Goal: Task Accomplishment & Management: Manage account settings

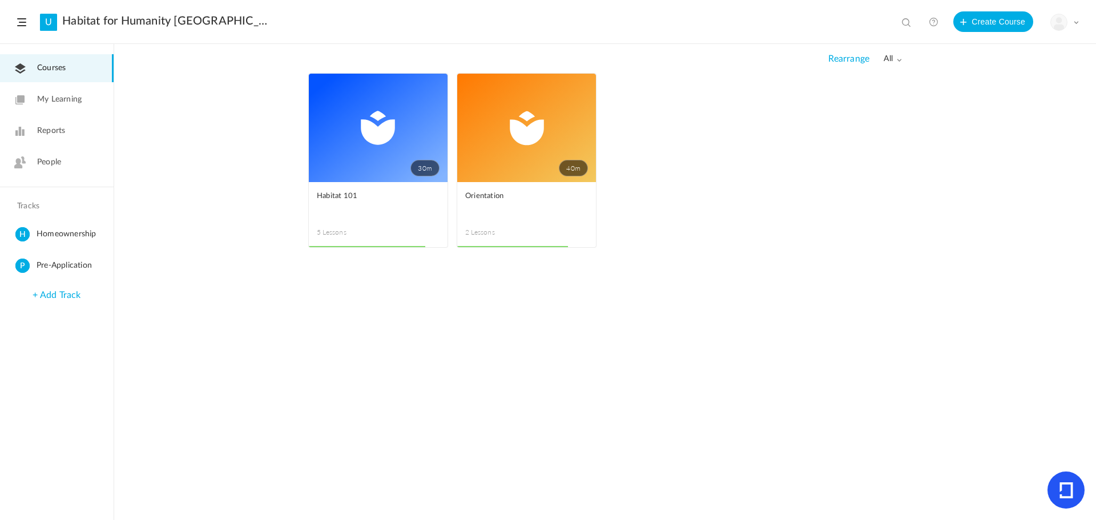
click at [1074, 23] on span at bounding box center [1076, 22] width 6 height 6
click at [1023, 95] on link "Current Plan" at bounding box center [1024, 92] width 107 height 21
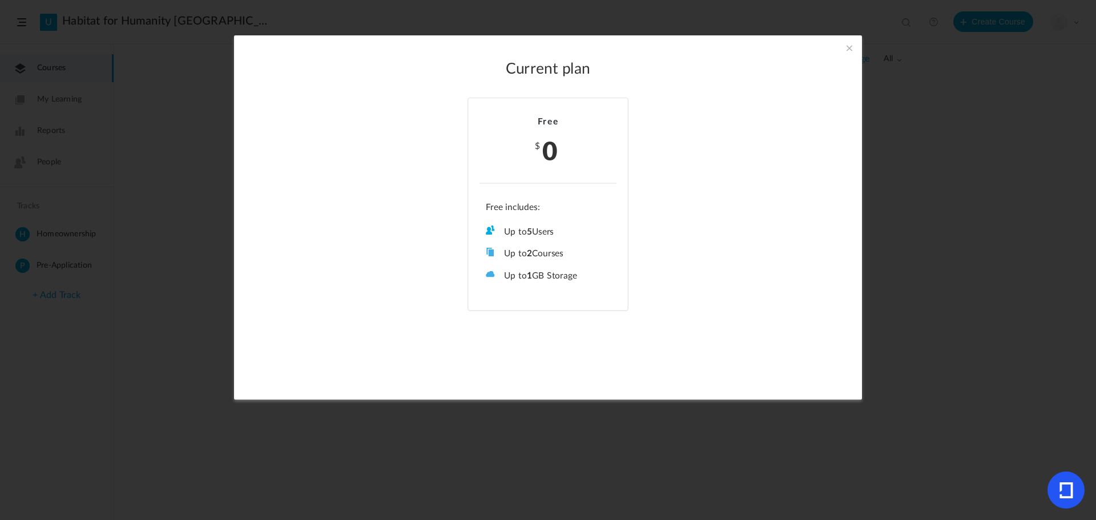
click at [843, 49] on span at bounding box center [849, 48] width 13 height 13
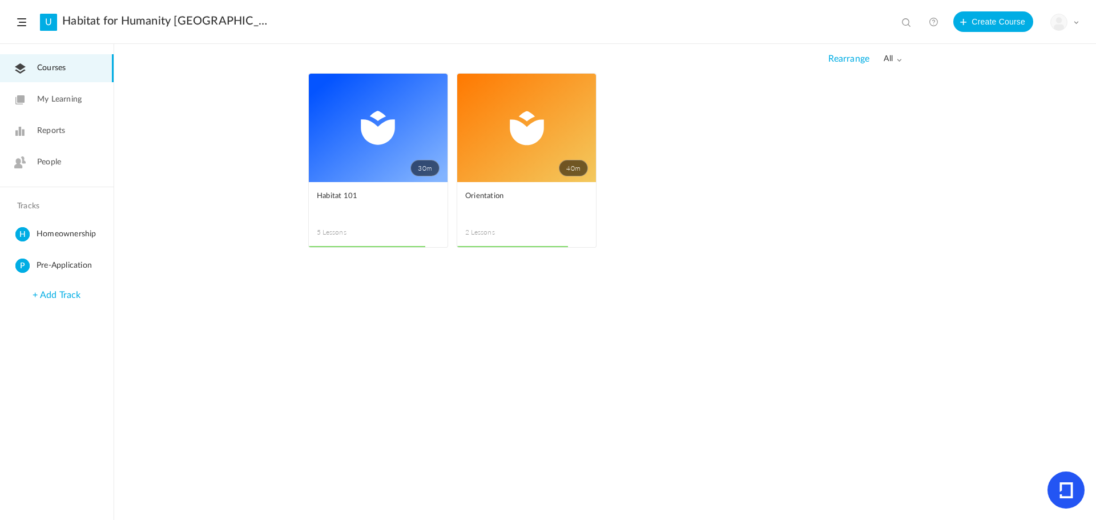
click at [1058, 19] on img at bounding box center [1059, 22] width 16 height 16
click at [1023, 67] on link "University Settings" at bounding box center [1024, 71] width 107 height 21
click at [1073, 23] on div "My Profile University Settings Current Plan Billing Details Logout" at bounding box center [1064, 22] width 29 height 17
click at [1023, 111] on link "Billing Details" at bounding box center [1024, 113] width 107 height 21
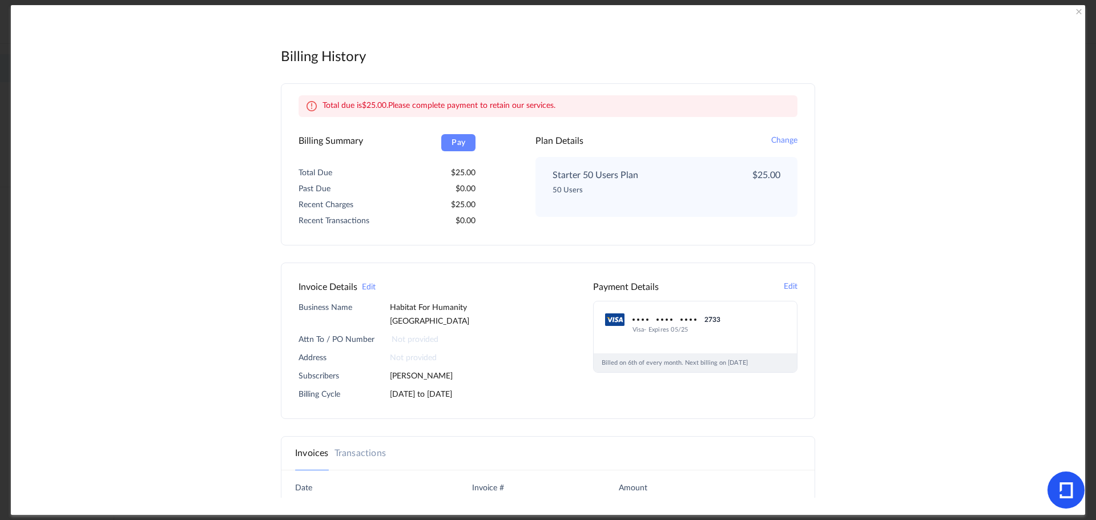
click at [771, 136] on button "Change" at bounding box center [784, 141] width 26 height 14
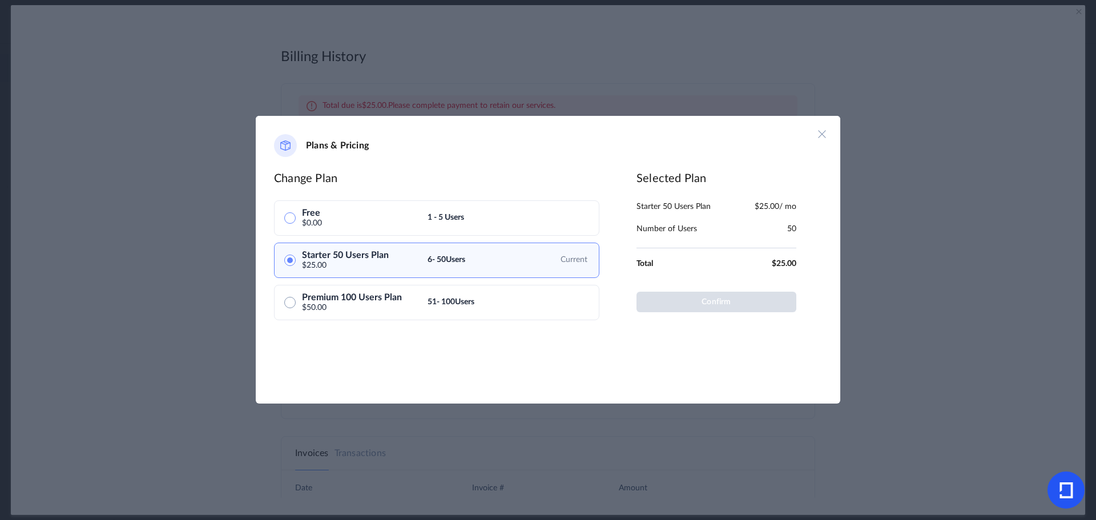
click at [291, 214] on button at bounding box center [289, 217] width 11 height 11
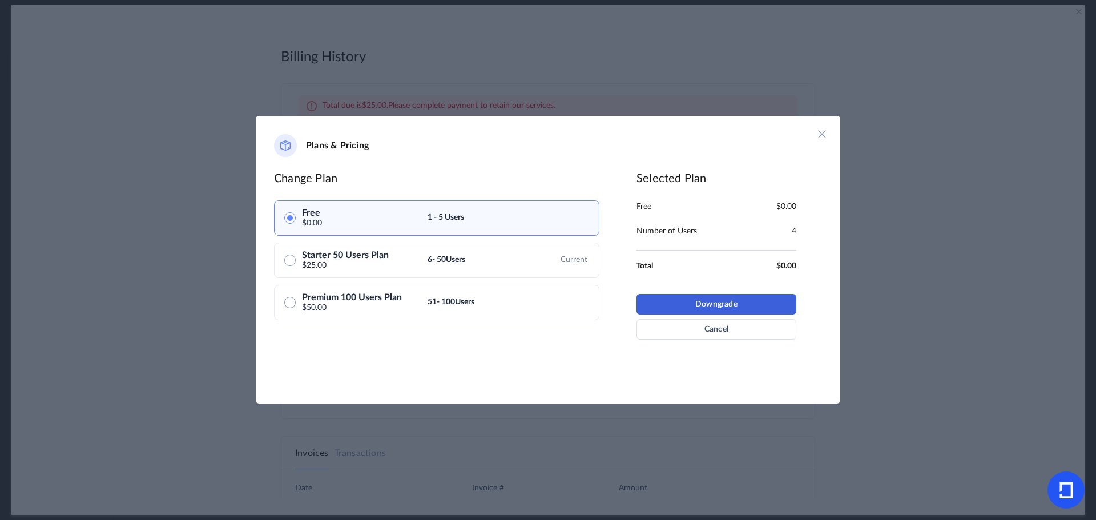
click at [720, 304] on button "Downgrade" at bounding box center [717, 304] width 160 height 21
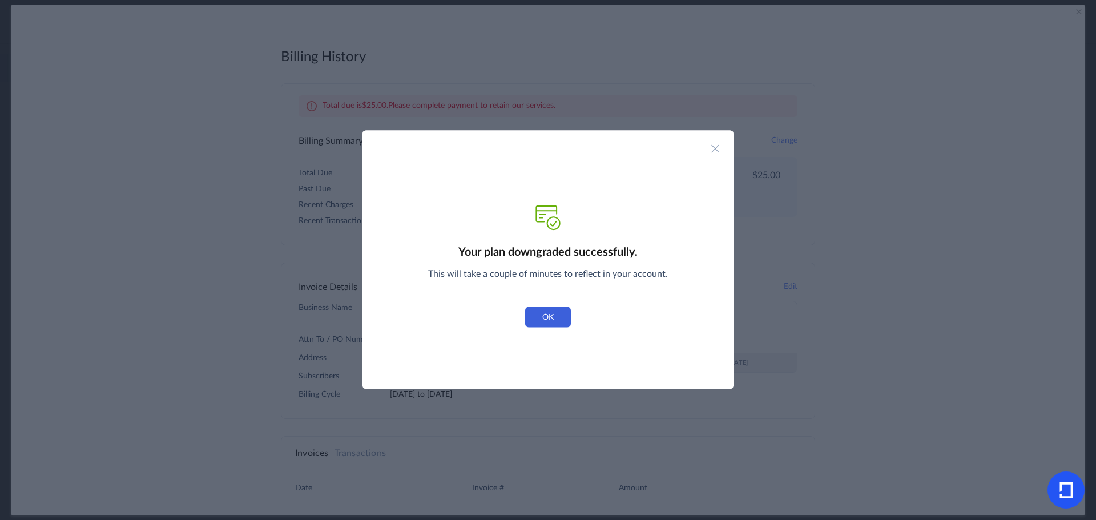
click at [550, 323] on button "OK" at bounding box center [548, 317] width 46 height 21
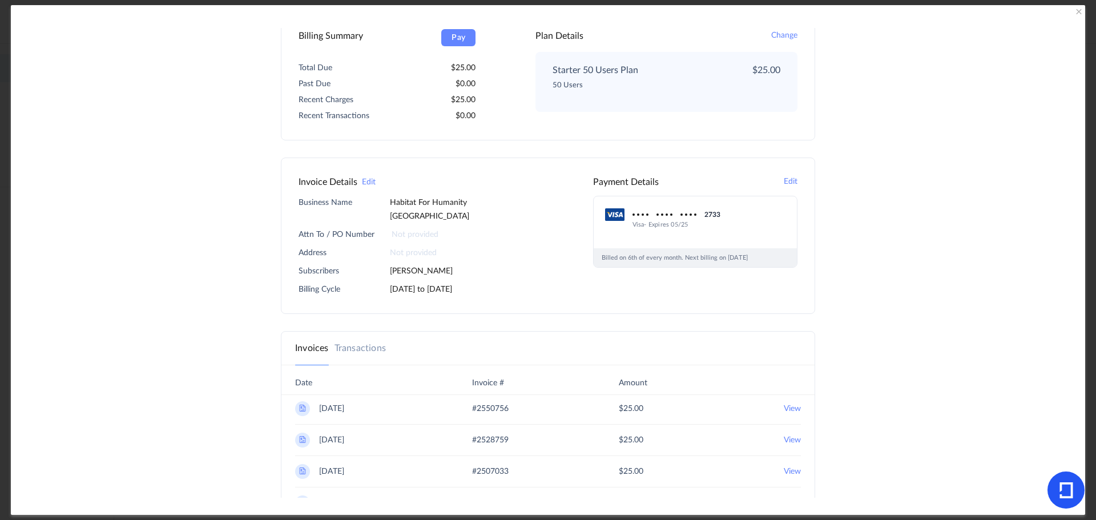
scroll to position [59, 0]
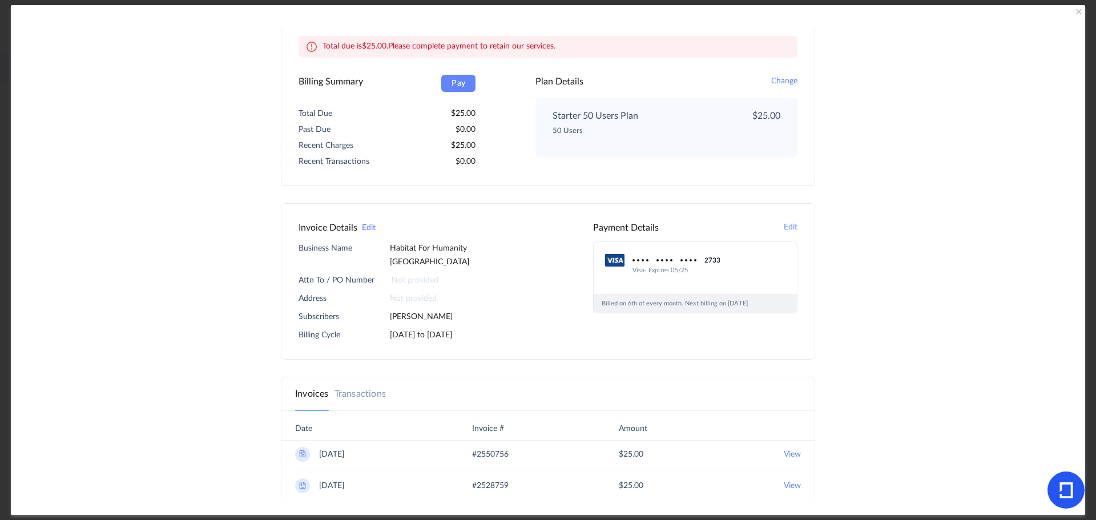
click at [787, 227] on button "Edit" at bounding box center [791, 228] width 14 height 14
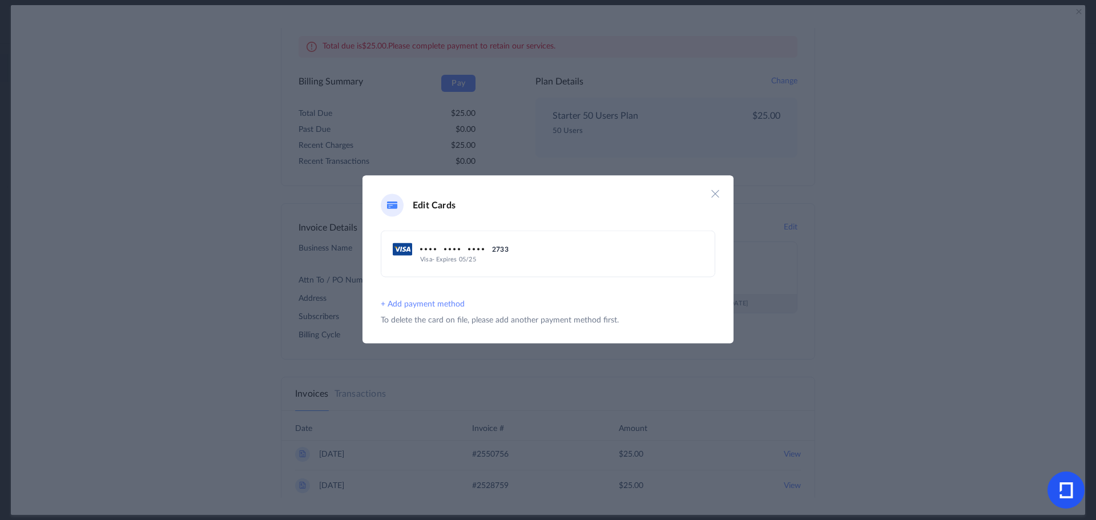
click at [715, 190] on img at bounding box center [715, 193] width 11 height 11
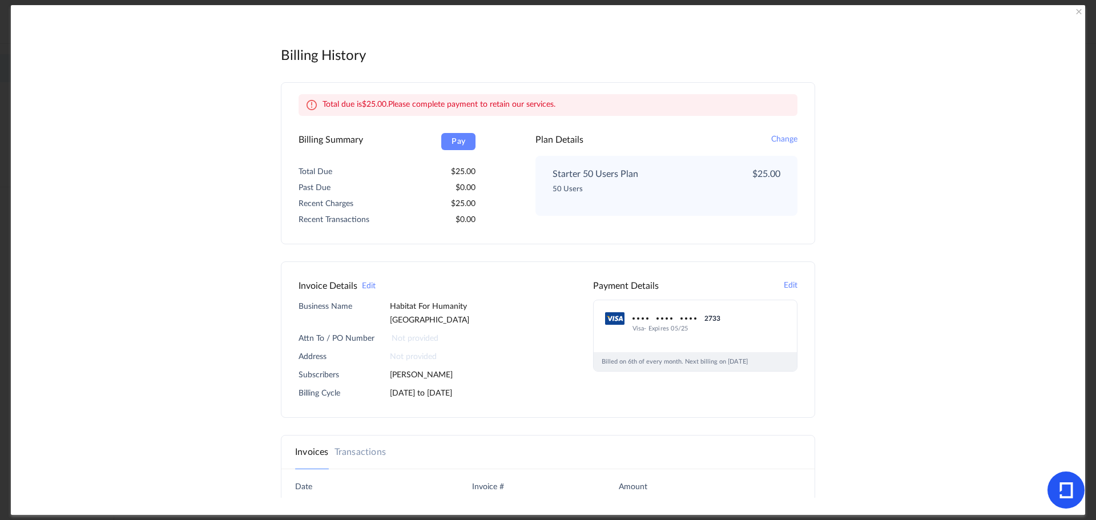
scroll to position [0, 0]
click at [1079, 10] on span at bounding box center [1078, 11] width 11 height 11
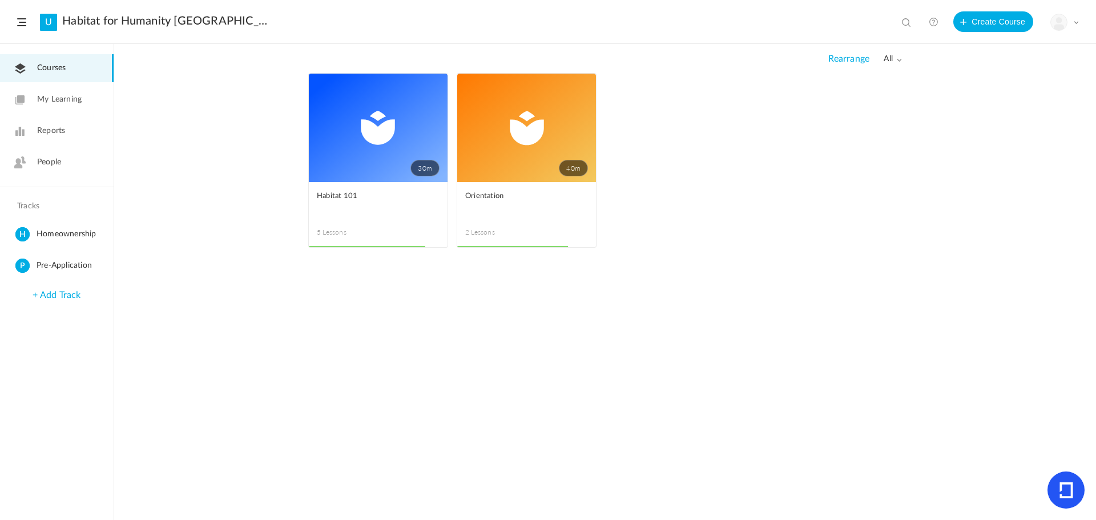
click at [1069, 19] on div "My Profile University Settings Current Plan Billing Details Logout" at bounding box center [1064, 22] width 29 height 17
click at [1019, 51] on link "My Profile" at bounding box center [1024, 50] width 107 height 21
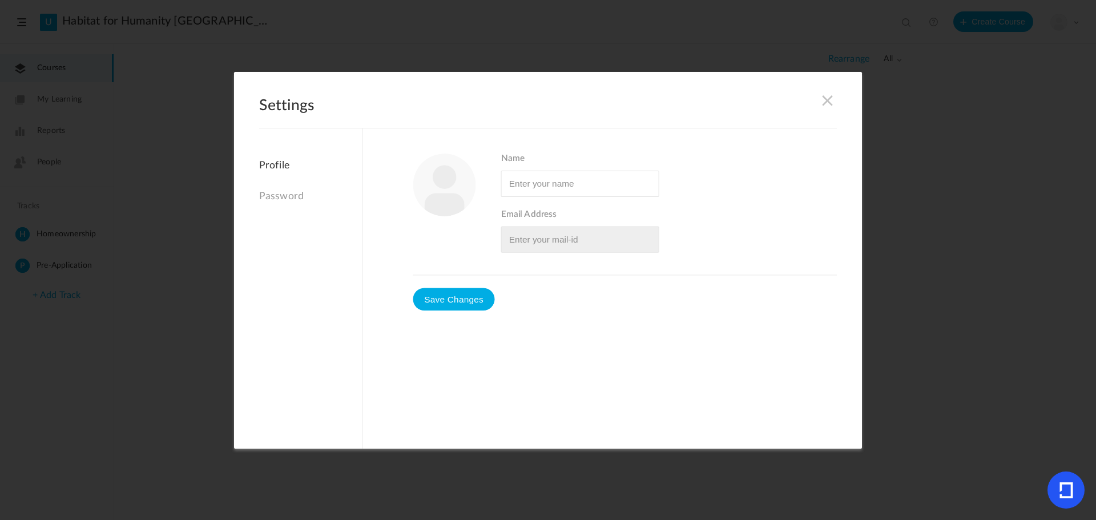
type input "[PERSON_NAME]"
type input "[EMAIL_ADDRESS][DOMAIN_NAME]"
click at [830, 103] on span at bounding box center [828, 100] width 13 height 13
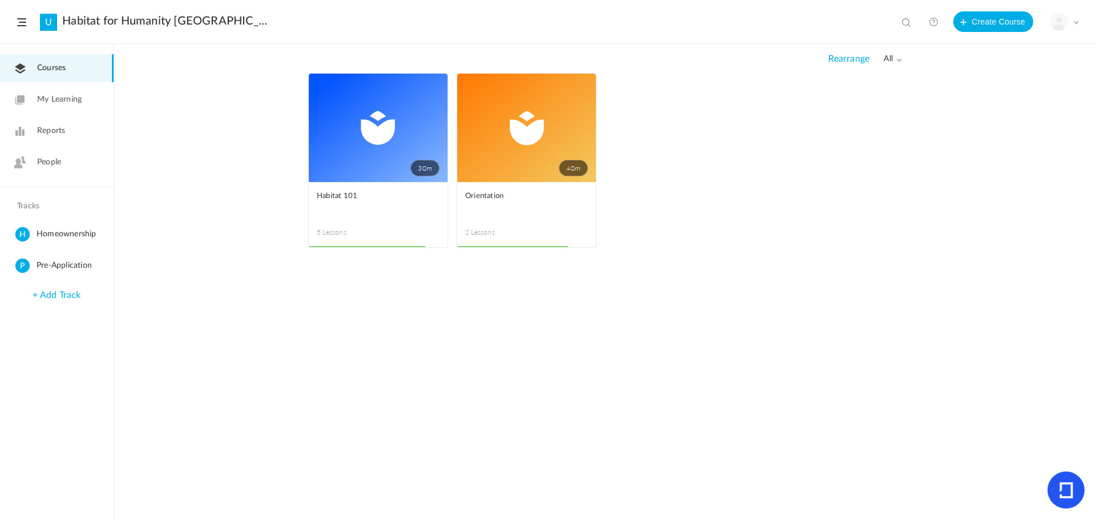
click at [1057, 19] on img at bounding box center [1059, 22] width 16 height 16
click at [1044, 73] on link "University Settings" at bounding box center [1024, 71] width 107 height 21
click at [1060, 28] on img at bounding box center [1059, 22] width 16 height 16
click at [905, 167] on div "30m Edit Delete Move to draft Remove Progress Habitat 101 5 Lessons This course…" at bounding box center [605, 296] width 982 height 447
click at [1070, 485] on icon at bounding box center [1067, 490] width 14 height 16
